Goal: Find specific page/section: Find specific page/section

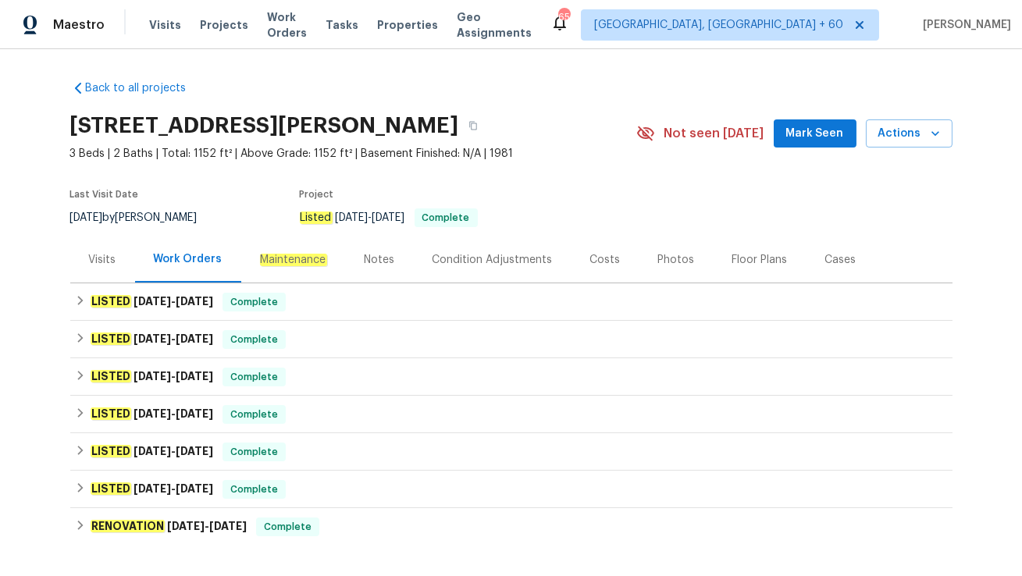
click at [89, 283] on div "Visits" at bounding box center [102, 260] width 65 height 46
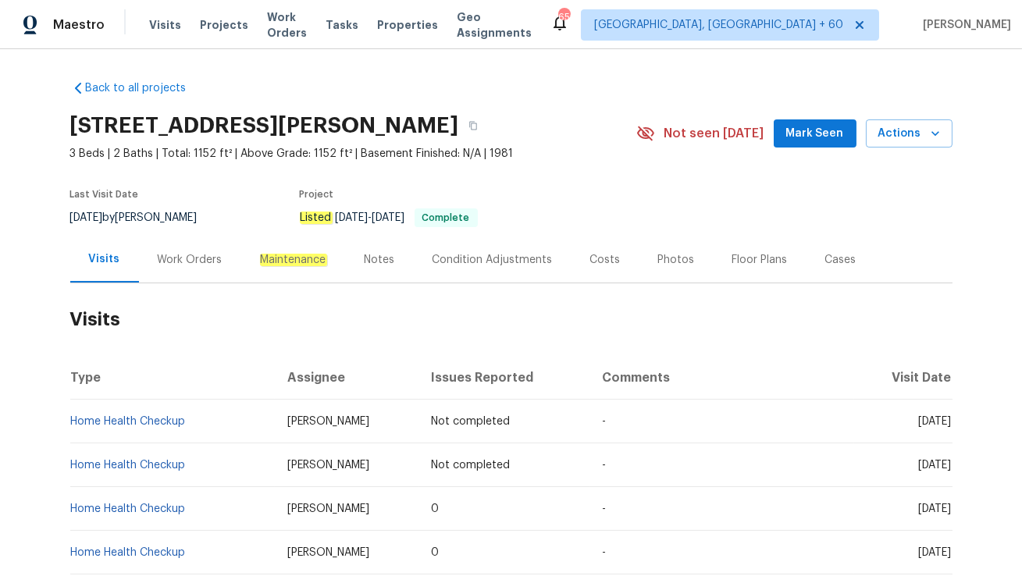
click at [183, 283] on div "Work Orders" at bounding box center [190, 260] width 102 height 46
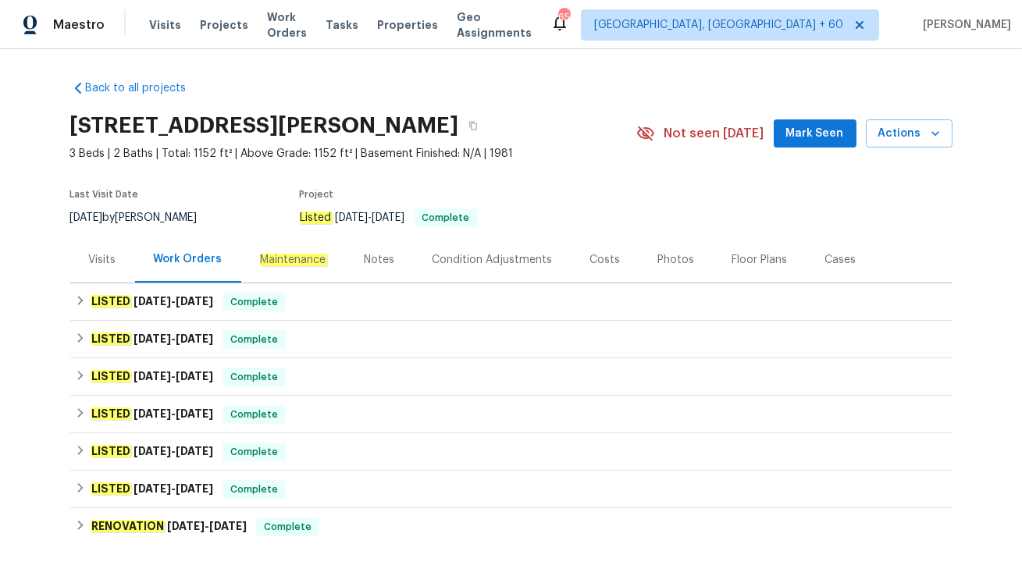
click at [103, 268] on div "Visits" at bounding box center [102, 260] width 27 height 16
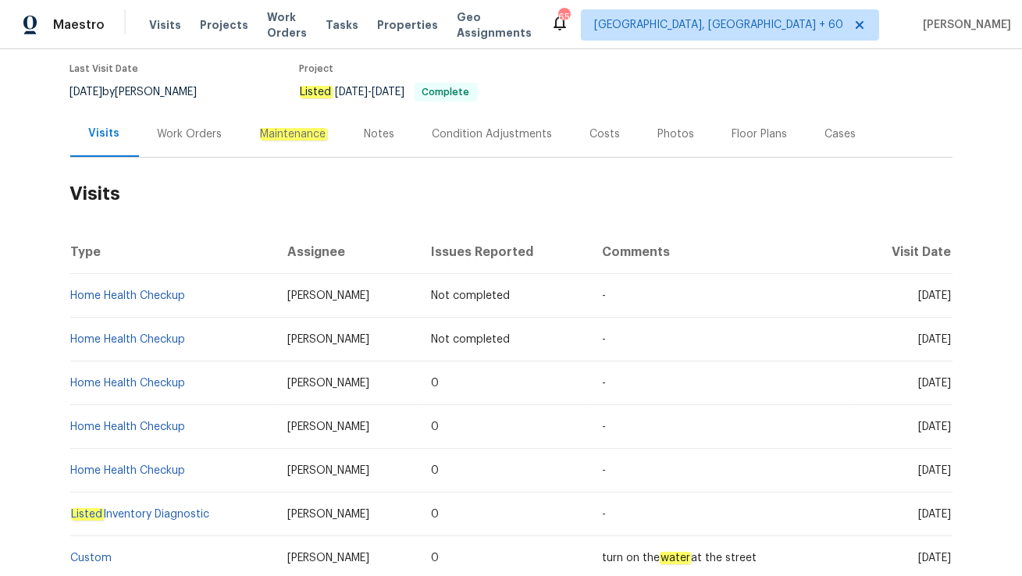
scroll to position [126, 0]
click at [193, 141] on div "Work Orders" at bounding box center [190, 134] width 65 height 16
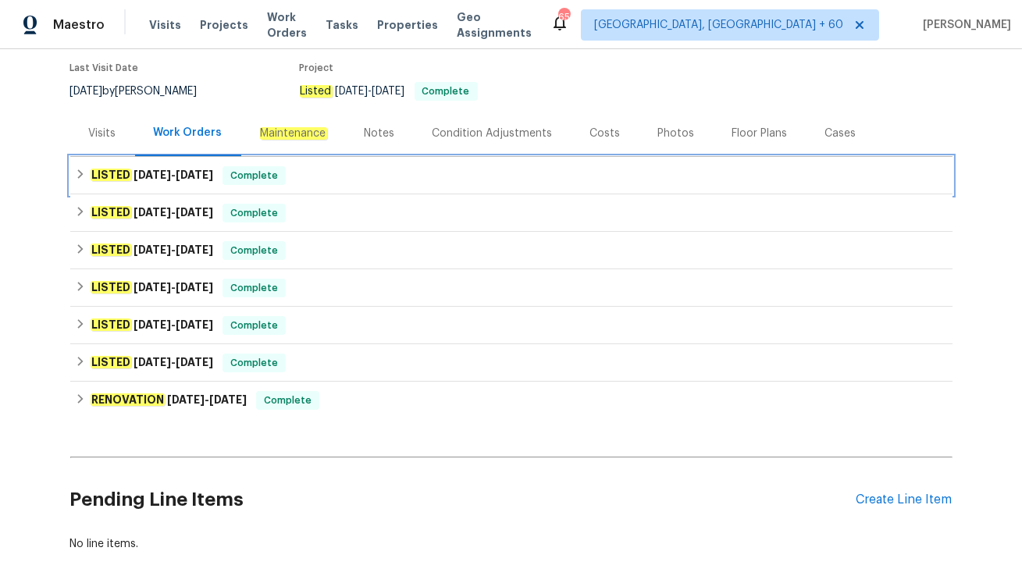
click at [310, 185] on div "LISTED 6/30/25 - 7/8/25 Complete" at bounding box center [511, 175] width 873 height 19
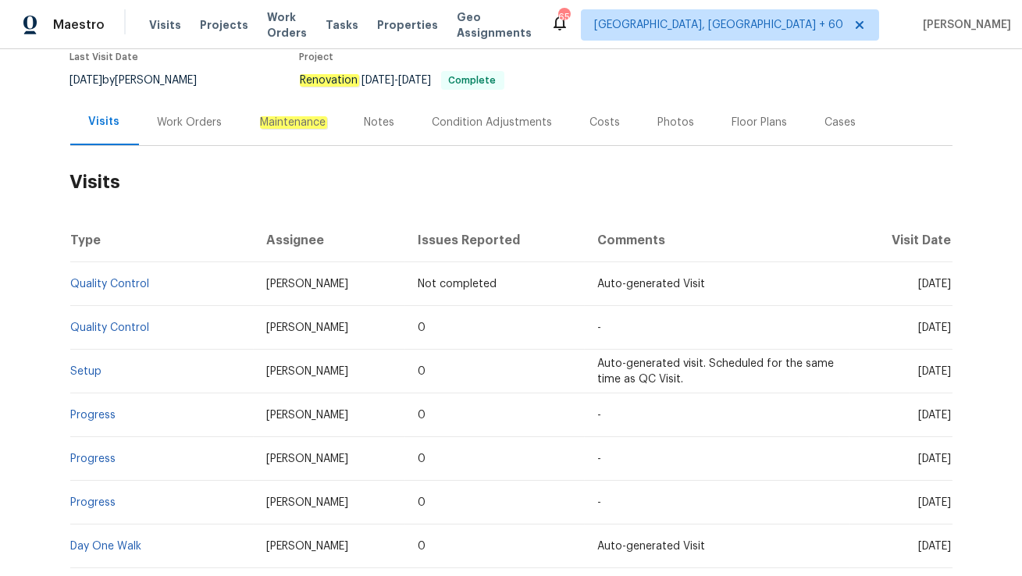
scroll to position [139, 0]
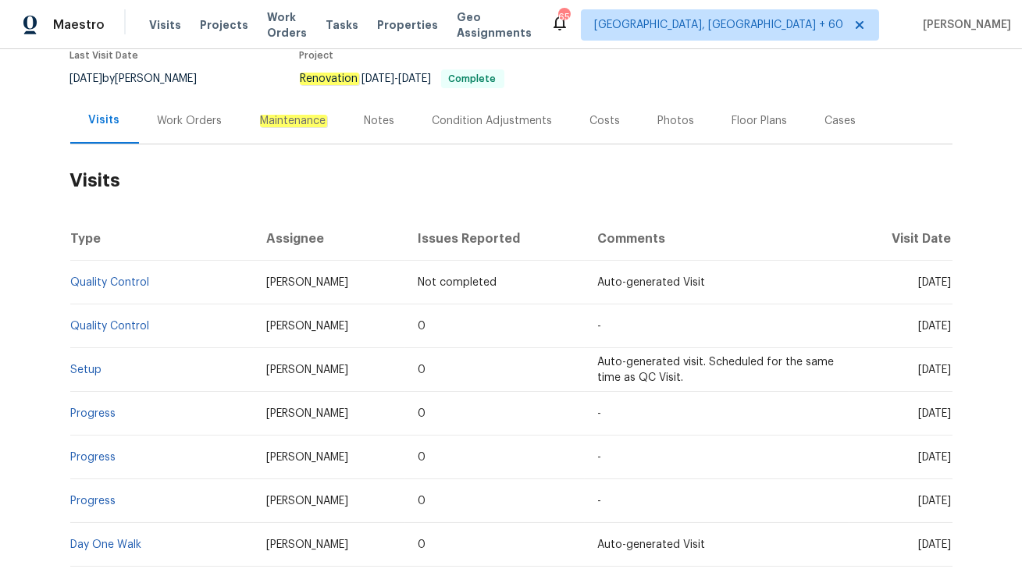
click at [199, 123] on div "Work Orders" at bounding box center [190, 121] width 65 height 16
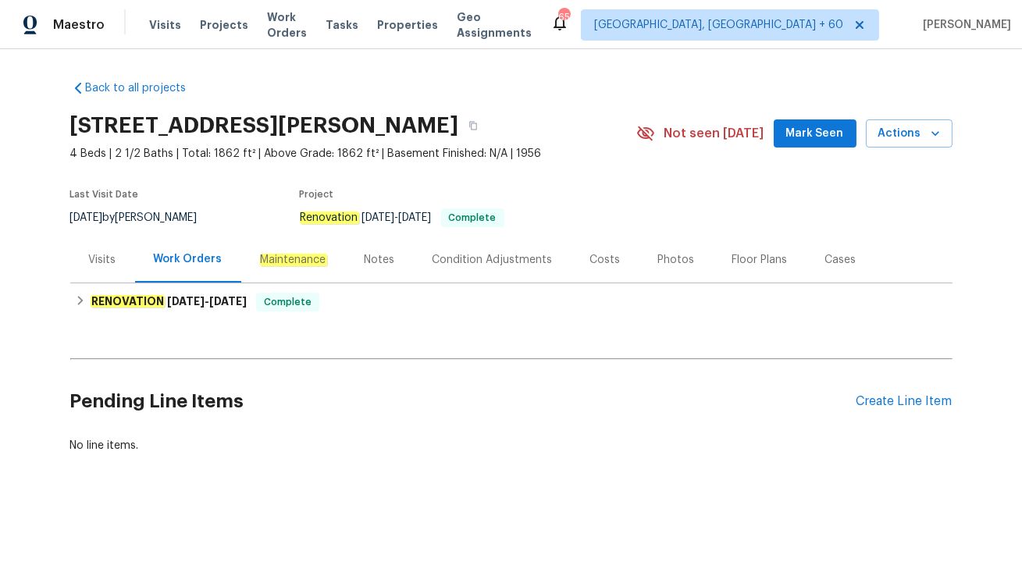
click at [98, 269] on div "Visits" at bounding box center [102, 260] width 65 height 46
